Goal: Task Accomplishment & Management: Complete application form

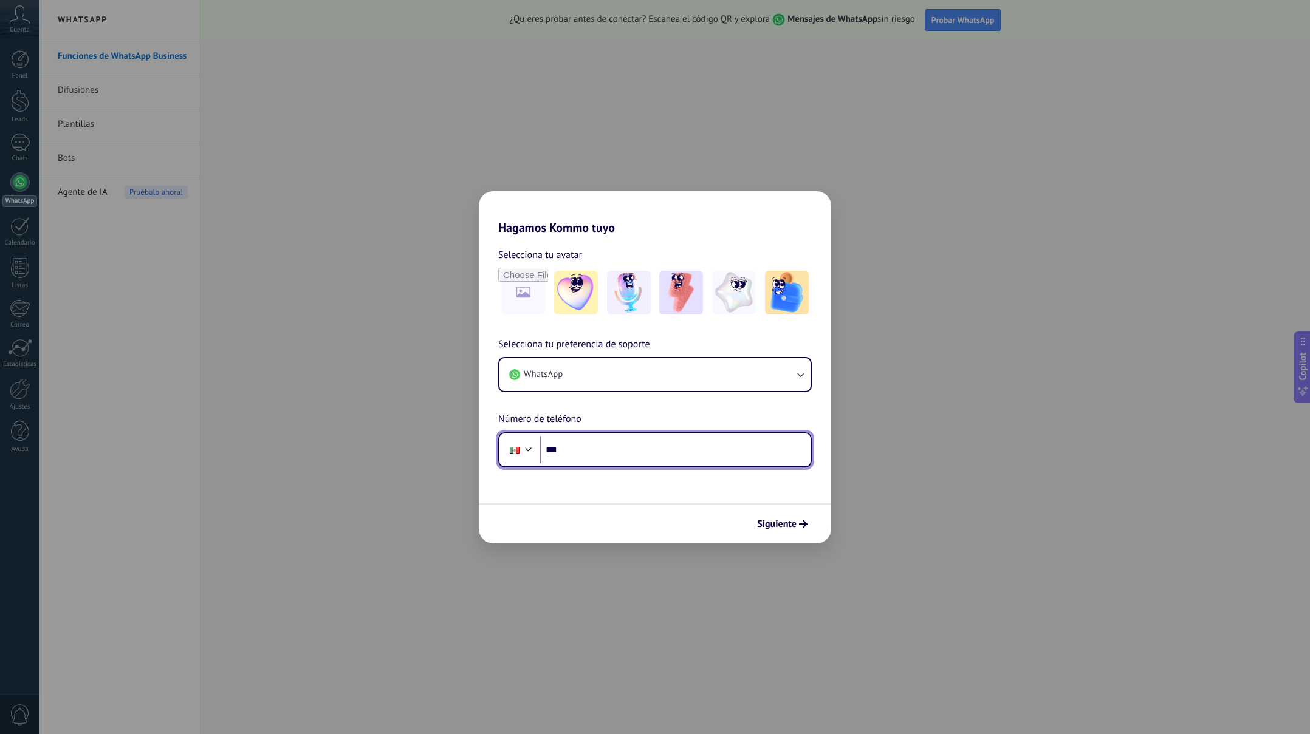
click at [587, 452] on input "***" at bounding box center [674, 450] width 271 height 28
type input "**********"
click at [773, 521] on span "Siguiente" at bounding box center [776, 524] width 39 height 9
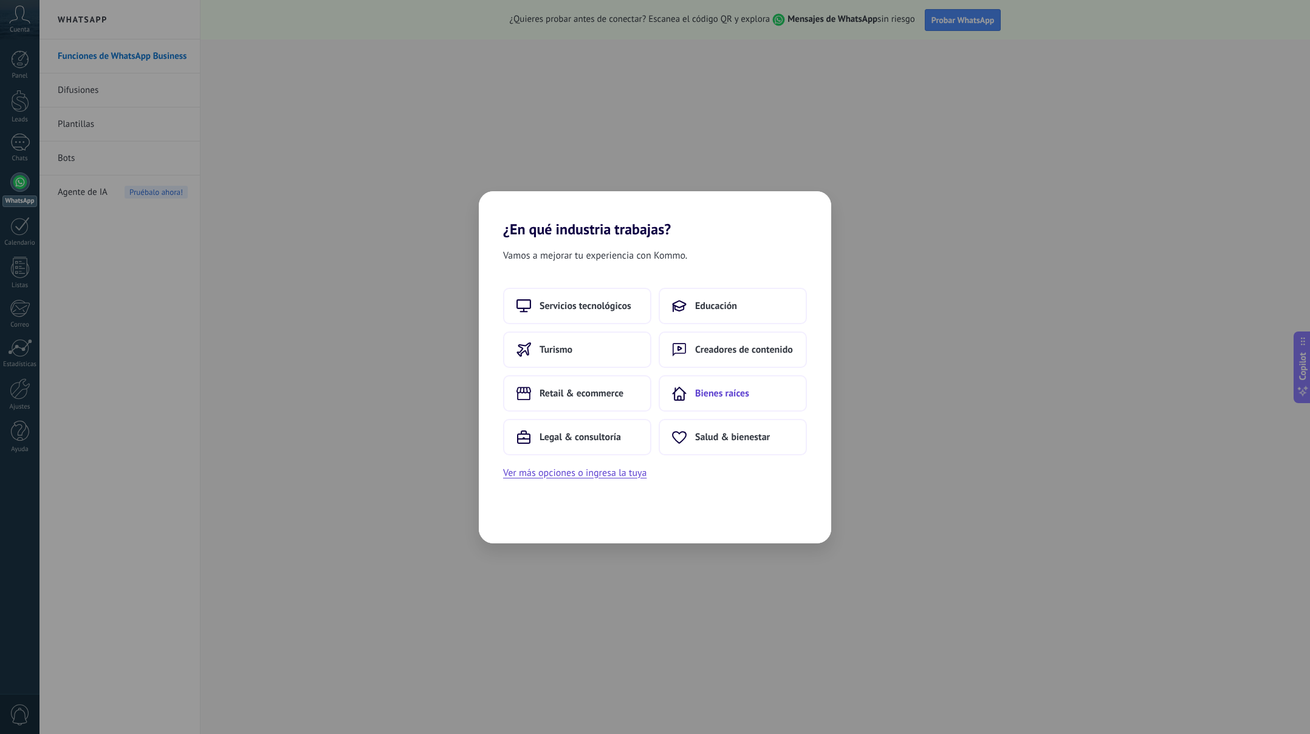
click at [686, 393] on button "Bienes raíces" at bounding box center [733, 393] width 148 height 36
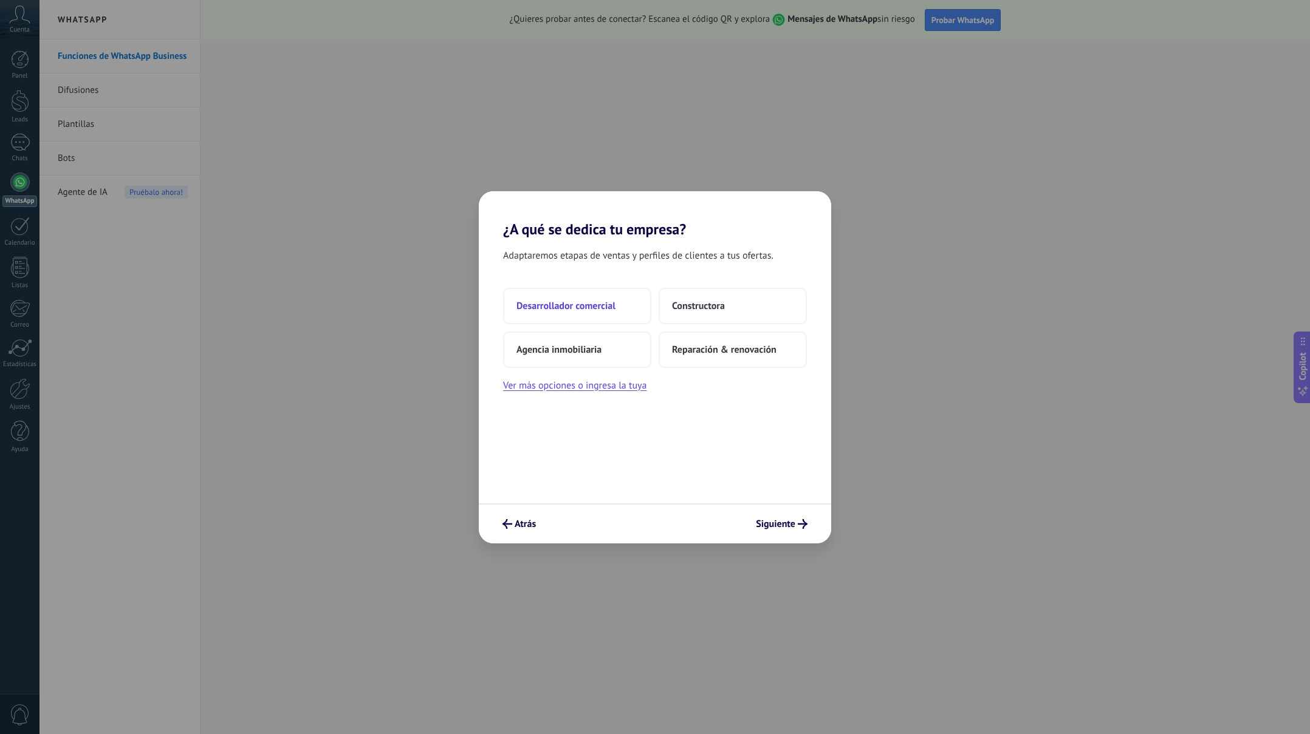
click at [618, 301] on button "Desarrollador comercial" at bounding box center [577, 306] width 148 height 36
click at [691, 293] on button "2–5" at bounding box center [733, 306] width 148 height 36
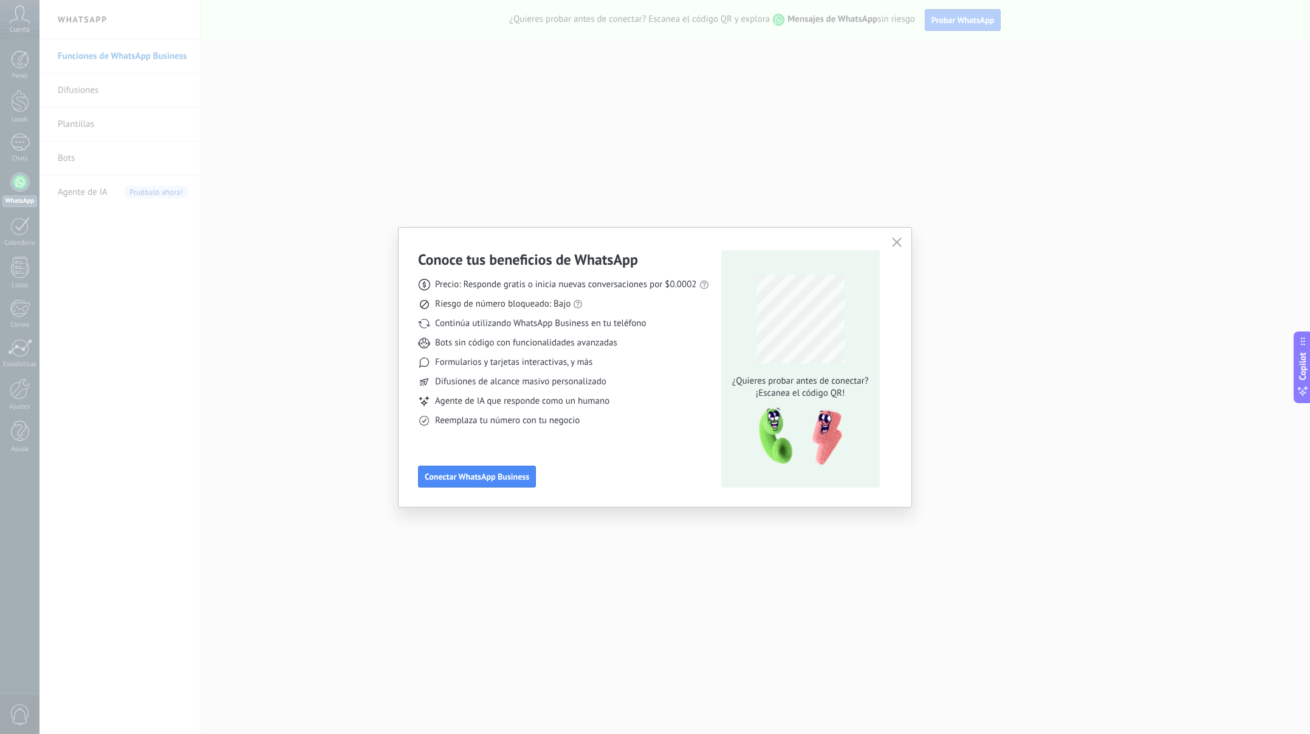
drag, startPoint x: 895, startPoint y: 244, endPoint x: 875, endPoint y: 216, distance: 34.0
click at [895, 244] on icon "button" at bounding box center [897, 243] width 10 height 10
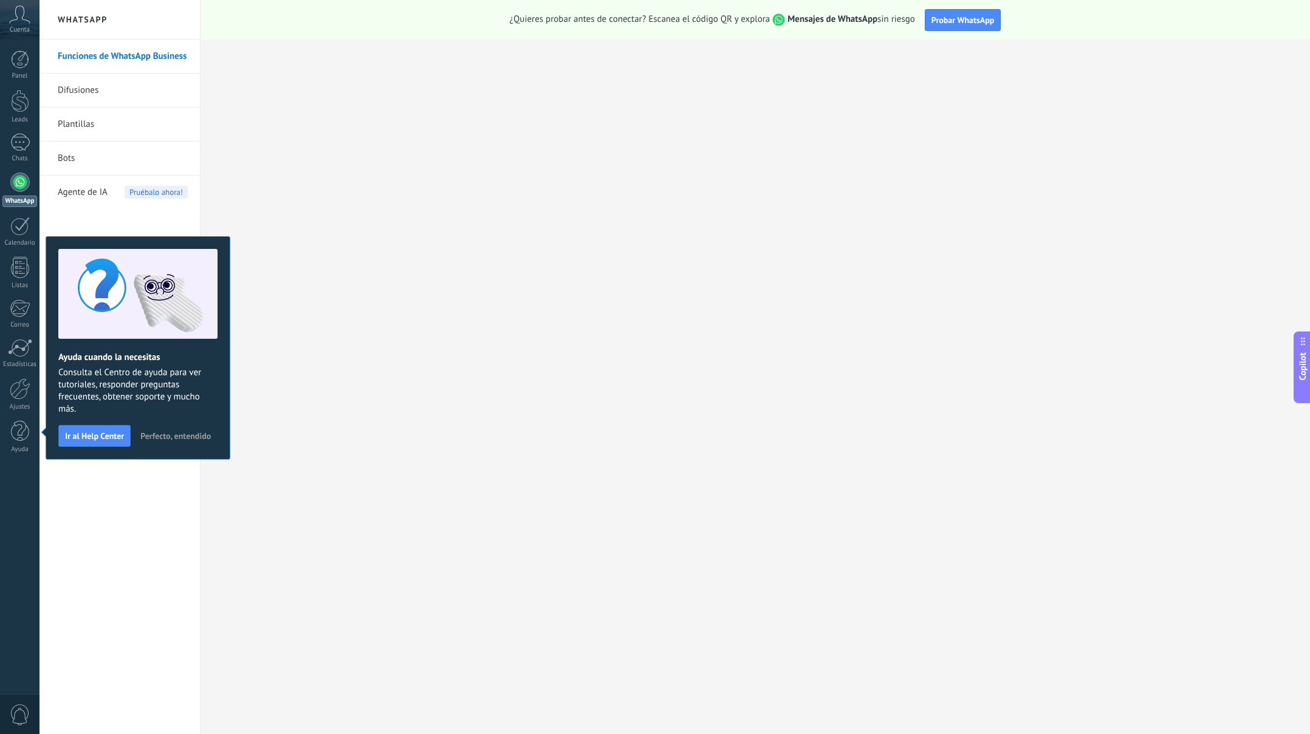
click at [111, 488] on div "Funciones de WhatsApp Business Difusiones Plantillas Bots Agente de IA Pruébalo…" at bounding box center [119, 386] width 160 height 695
click at [18, 143] on div at bounding box center [19, 143] width 19 height 18
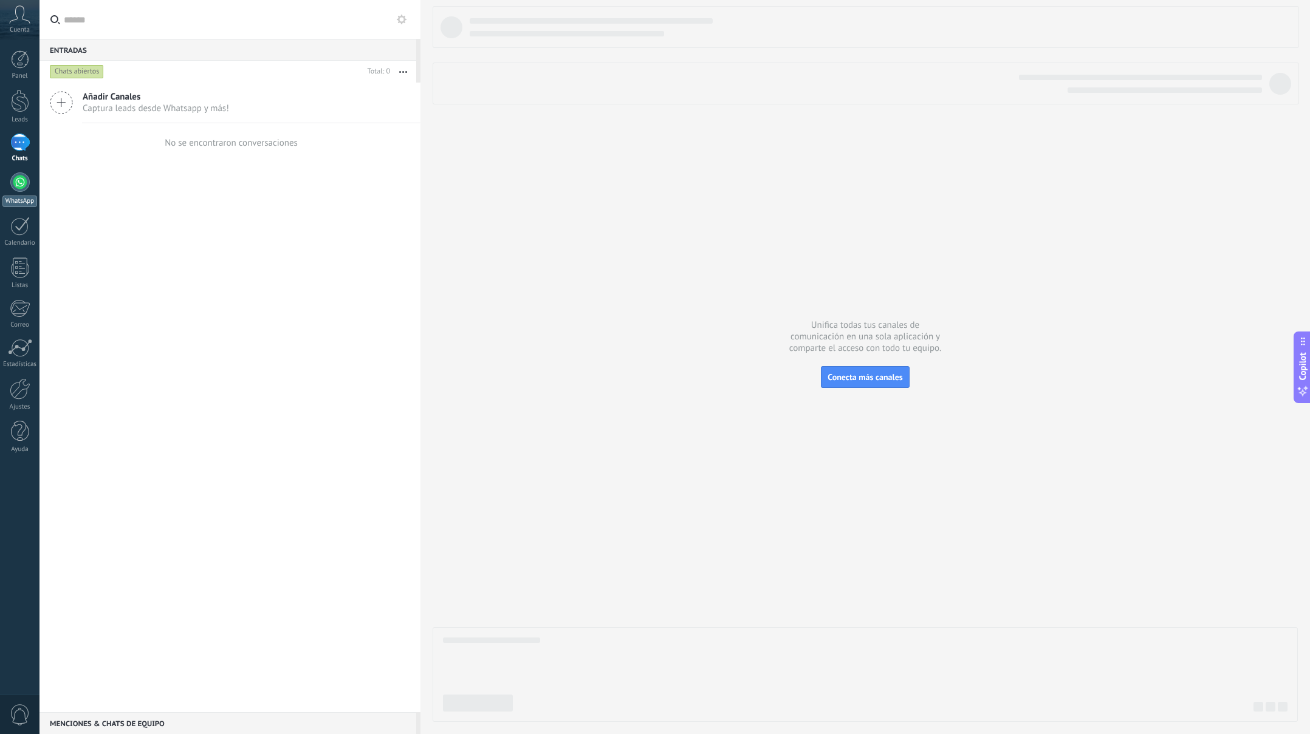
click at [16, 183] on div at bounding box center [19, 182] width 19 height 19
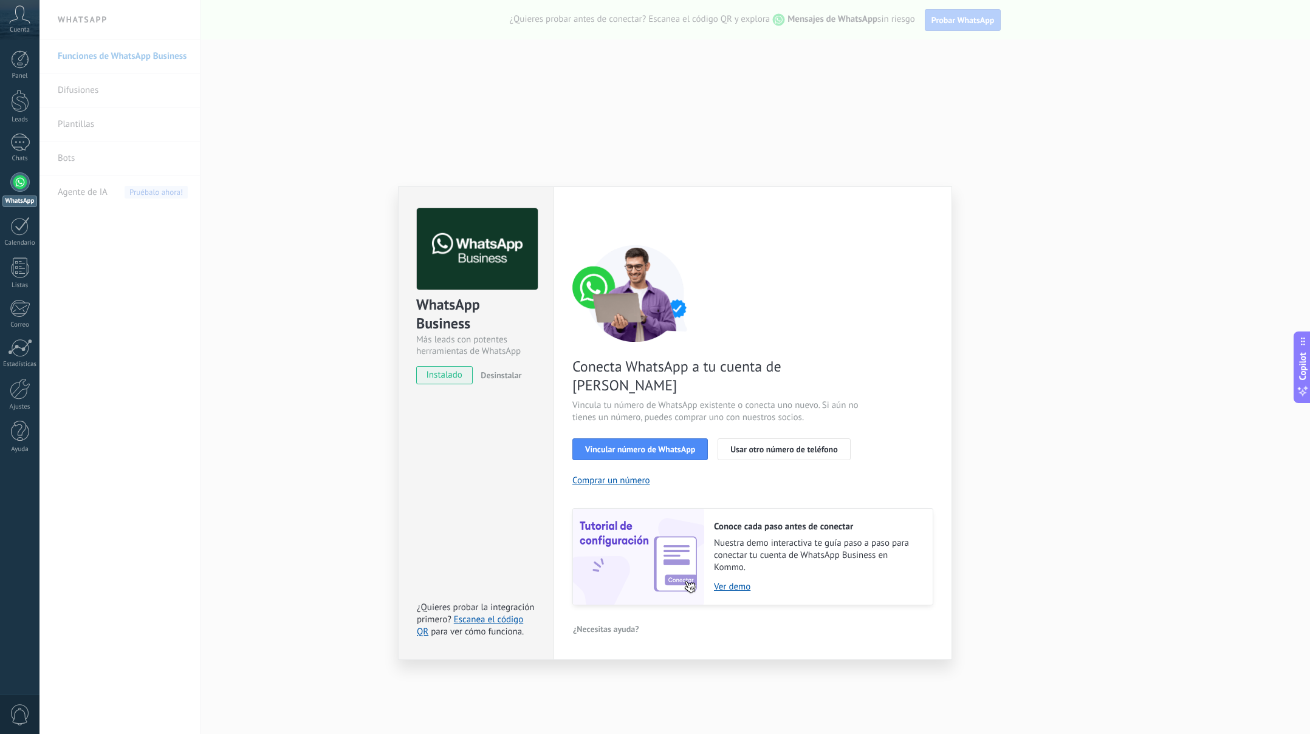
click at [1035, 286] on div "WhatsApp Business Más leads con potentes herramientas de WhatsApp instalado Des…" at bounding box center [674, 367] width 1270 height 734
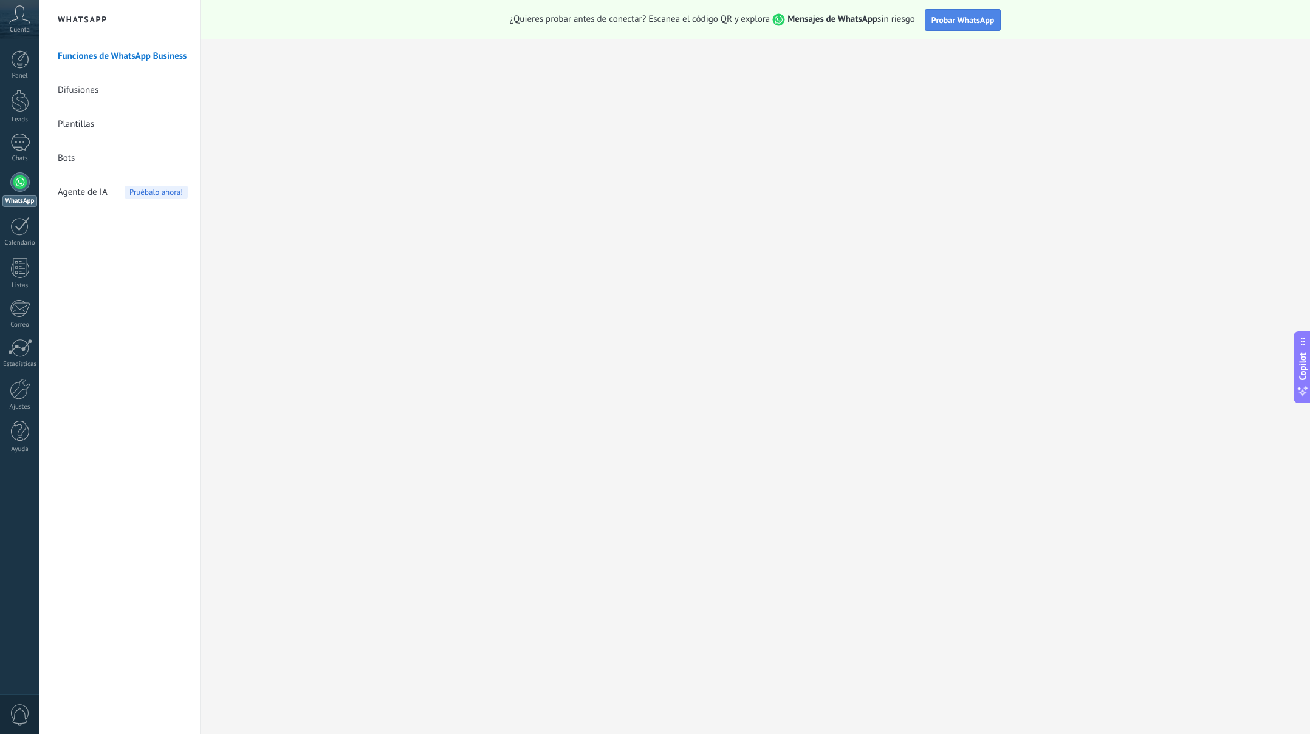
click at [926, 25] on button "Probar WhatsApp" at bounding box center [963, 20] width 77 height 22
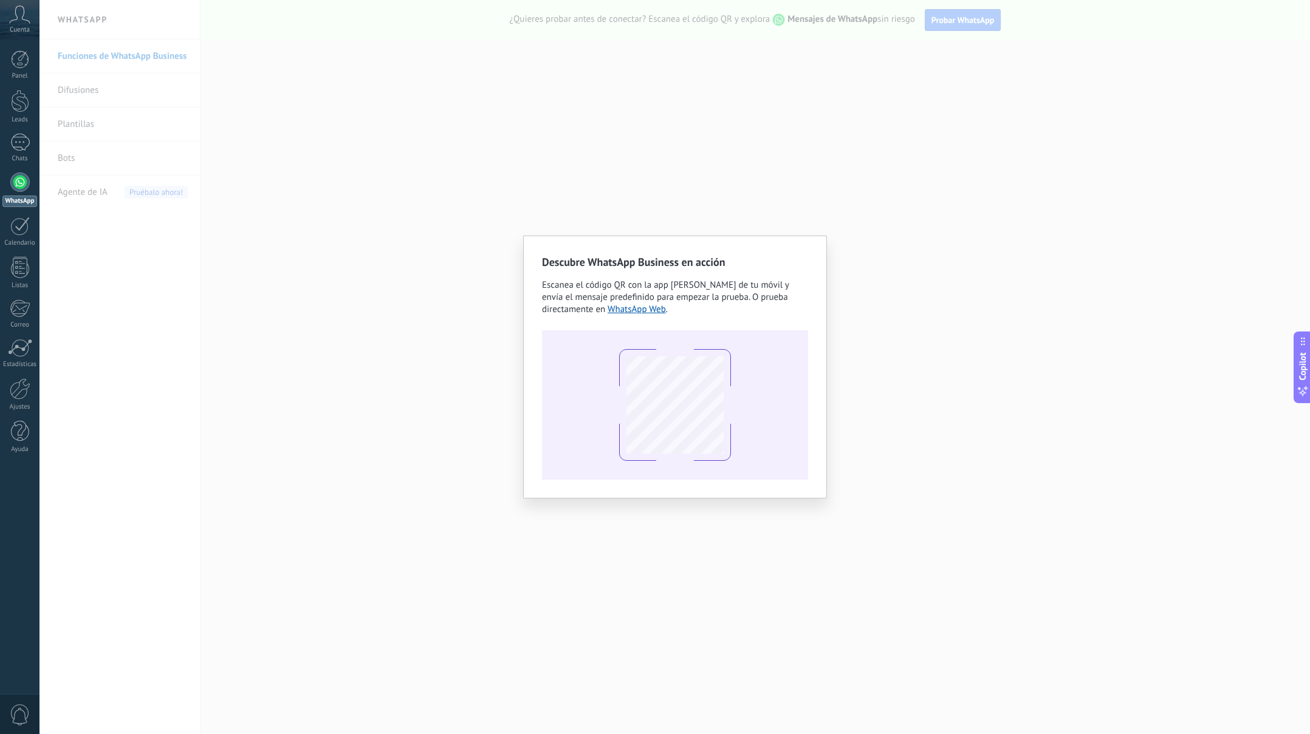
click at [970, 299] on div "Descubre WhatsApp Business en acción Escanea el código QR con la app [PERSON_NA…" at bounding box center [674, 367] width 1270 height 734
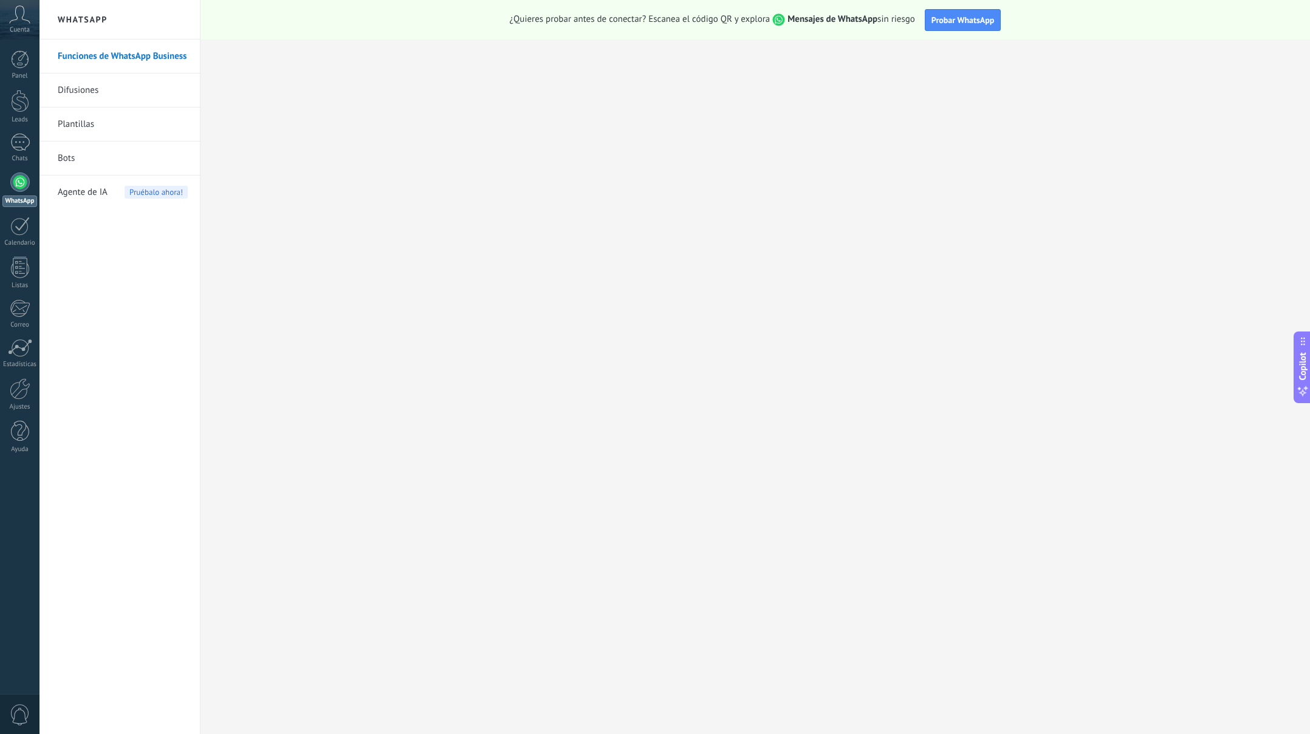
click at [31, 25] on div "Cuenta" at bounding box center [19, 19] width 39 height 39
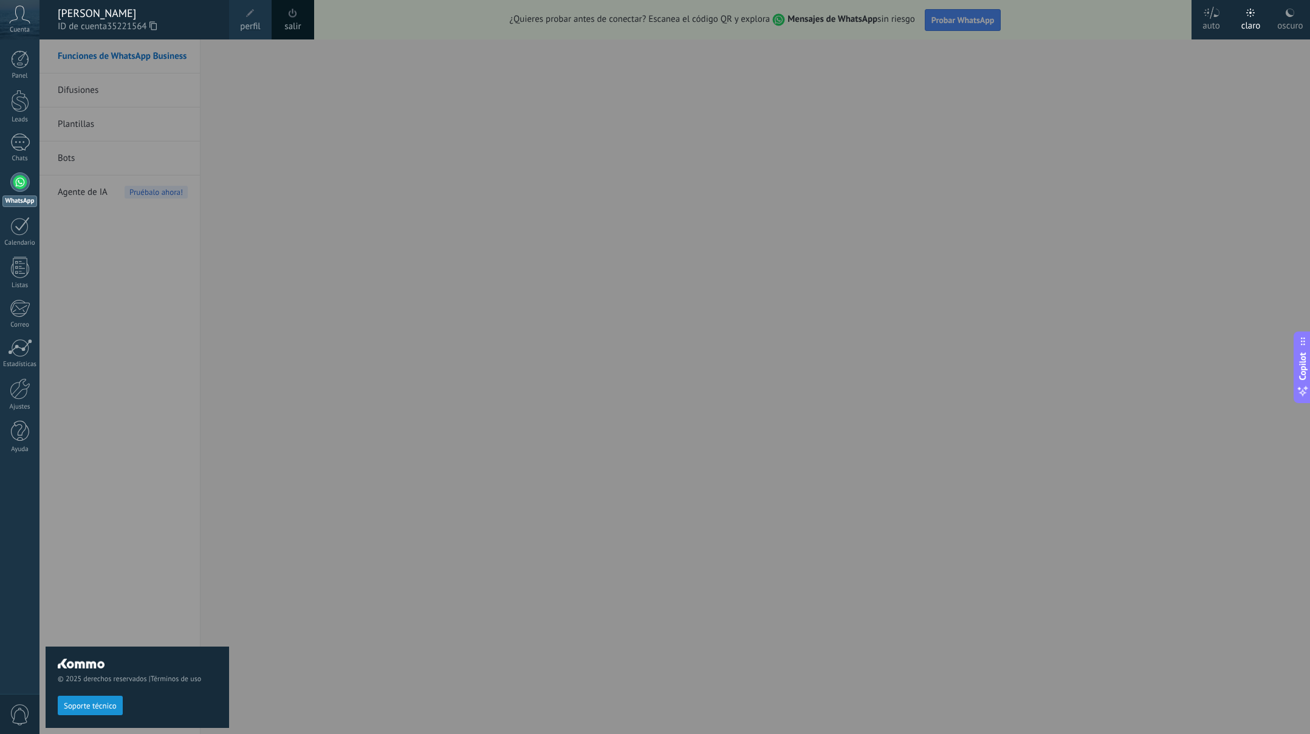
click at [134, 296] on div "© 2025 derechos reservados | Términos de uso Soporte técnico" at bounding box center [137, 386] width 183 height 695
click at [238, 191] on div at bounding box center [694, 367] width 1310 height 734
